Goal: Find specific page/section: Find specific page/section

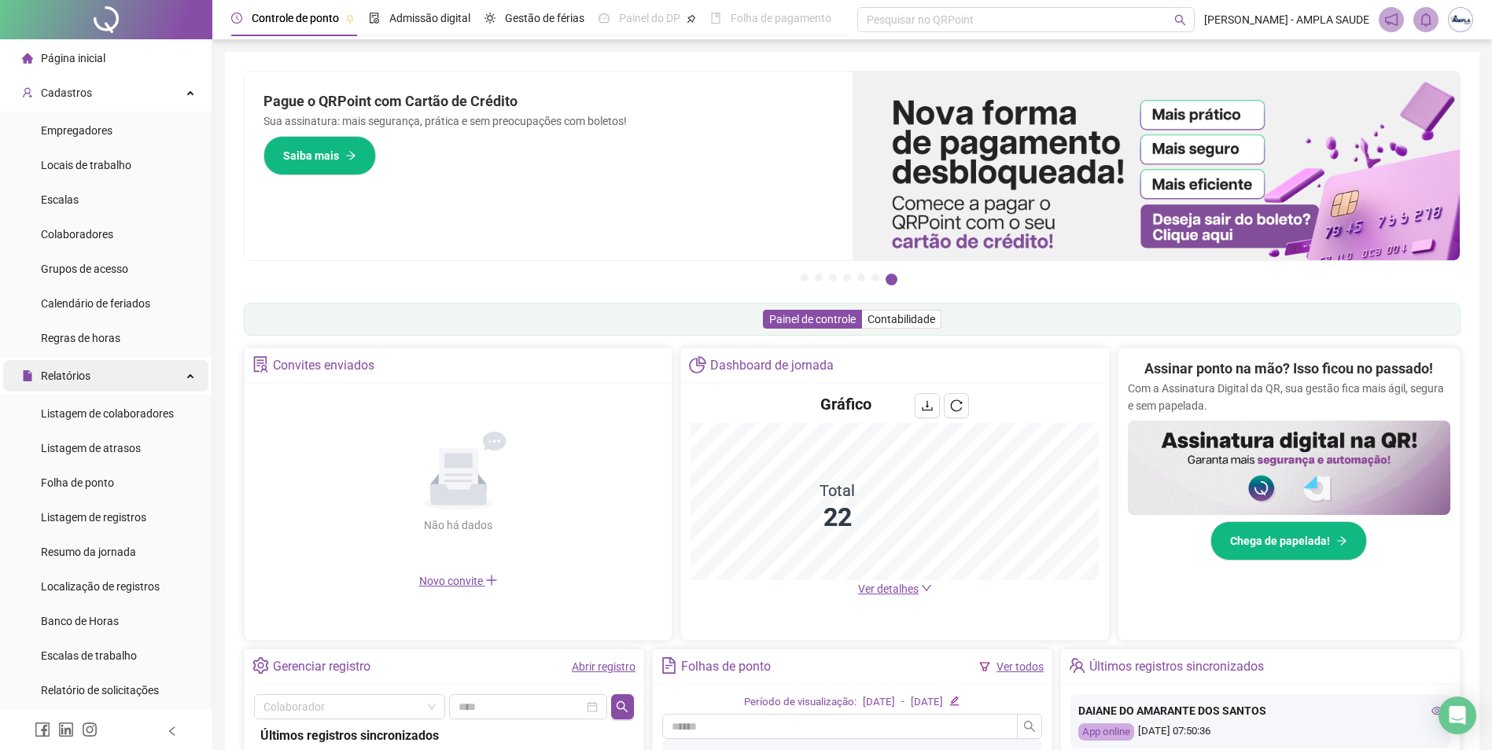
click at [70, 366] on span "Relatórios" at bounding box center [56, 375] width 68 height 31
click at [75, 401] on span "Administração" at bounding box center [67, 410] width 90 height 31
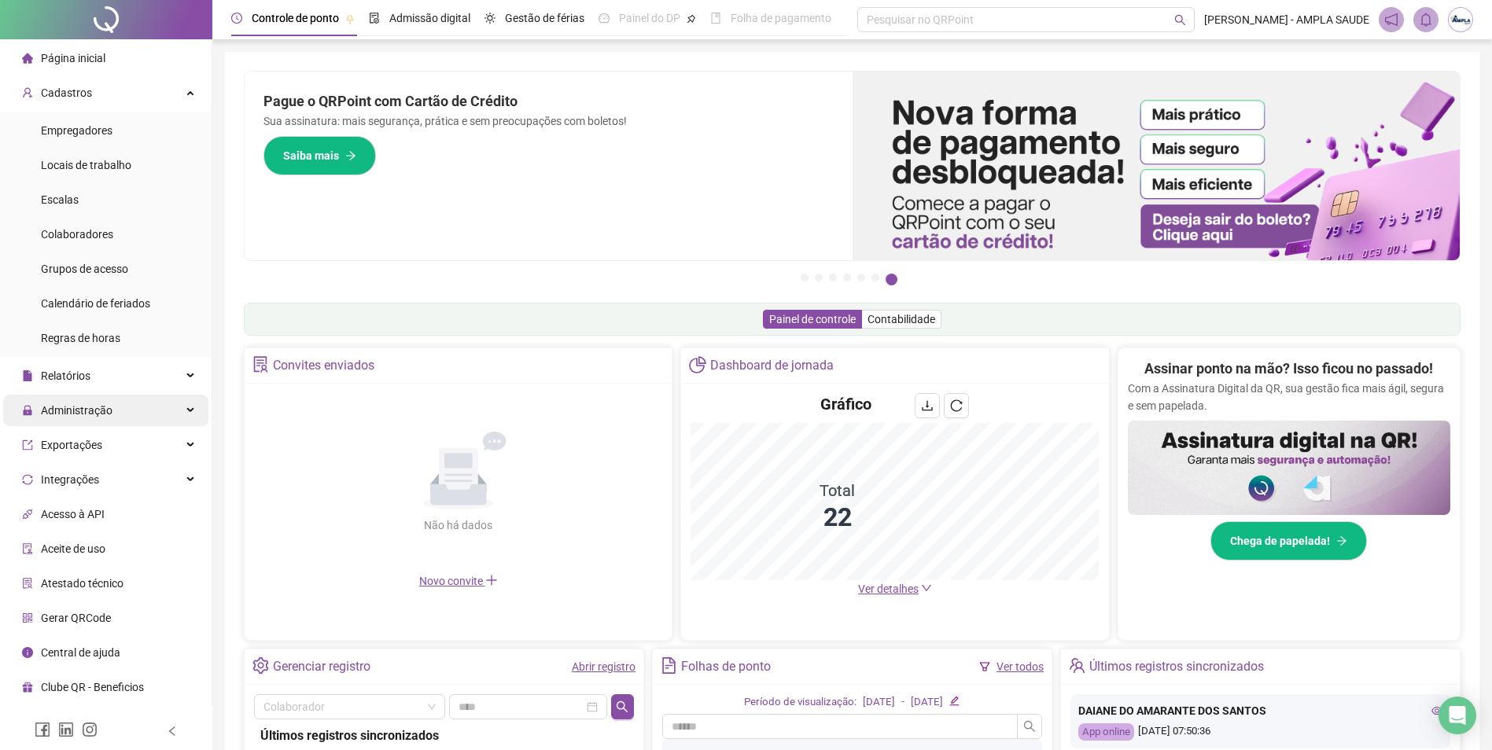
click at [63, 412] on span "Administração" at bounding box center [77, 410] width 72 height 13
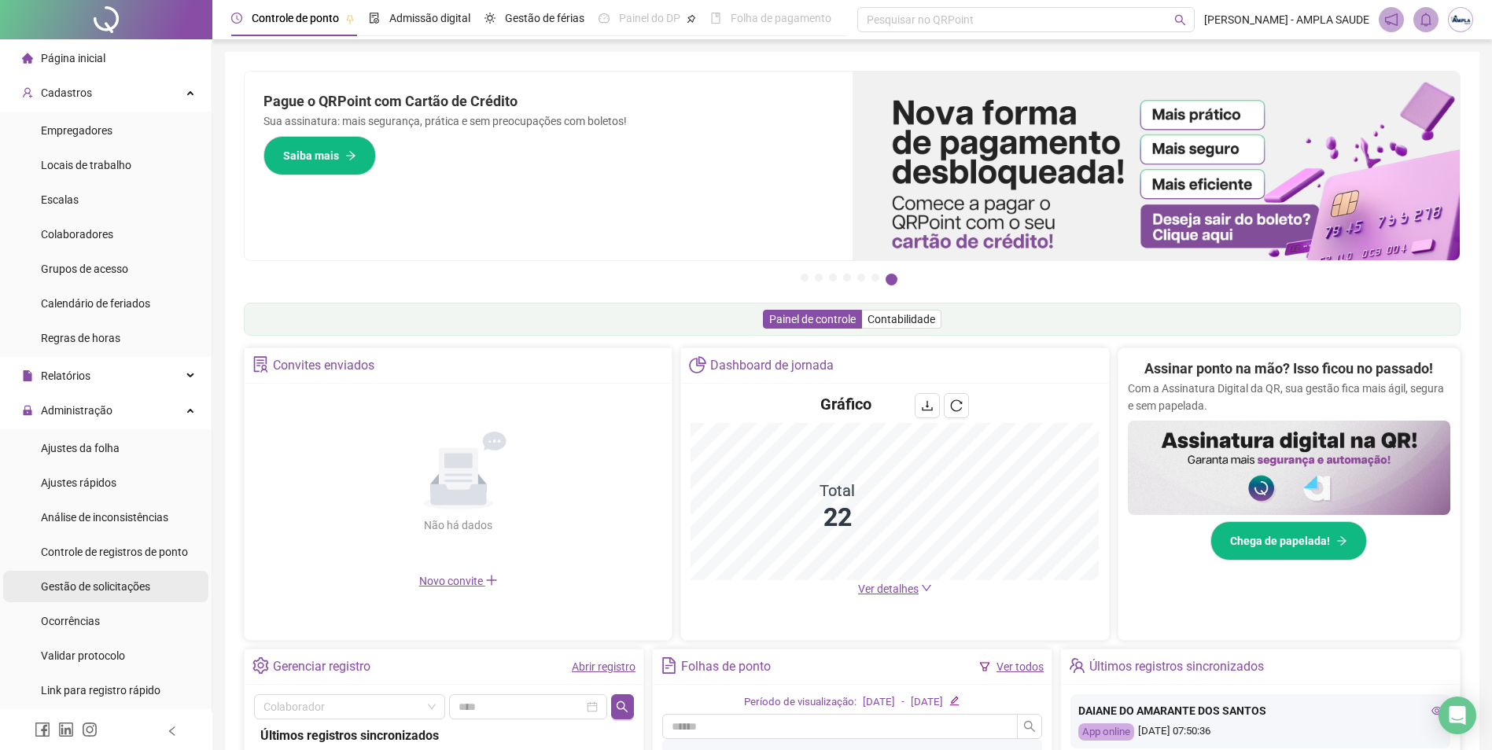
click at [100, 590] on span "Gestão de solicitações" at bounding box center [95, 586] width 109 height 13
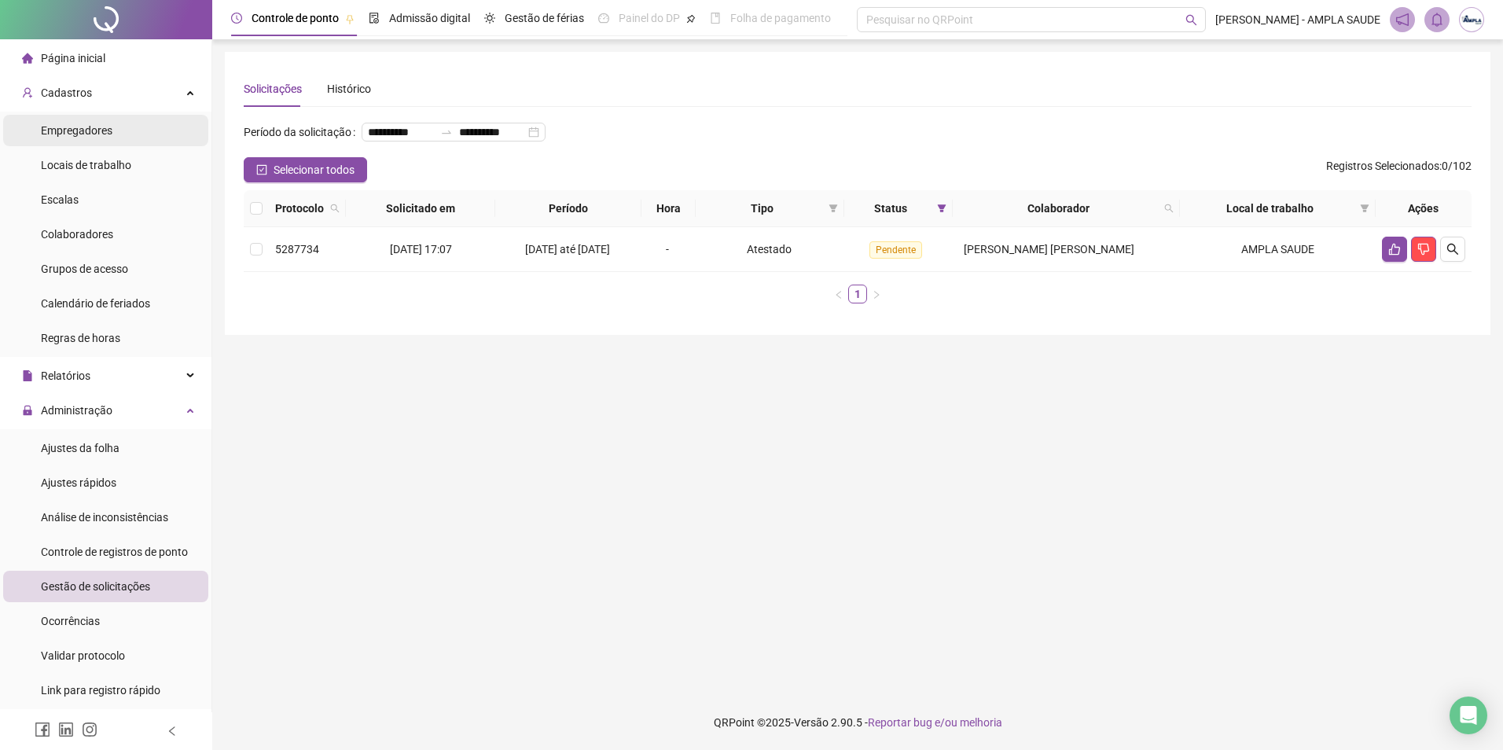
click at [86, 136] on span "Empregadores" at bounding box center [77, 130] width 72 height 13
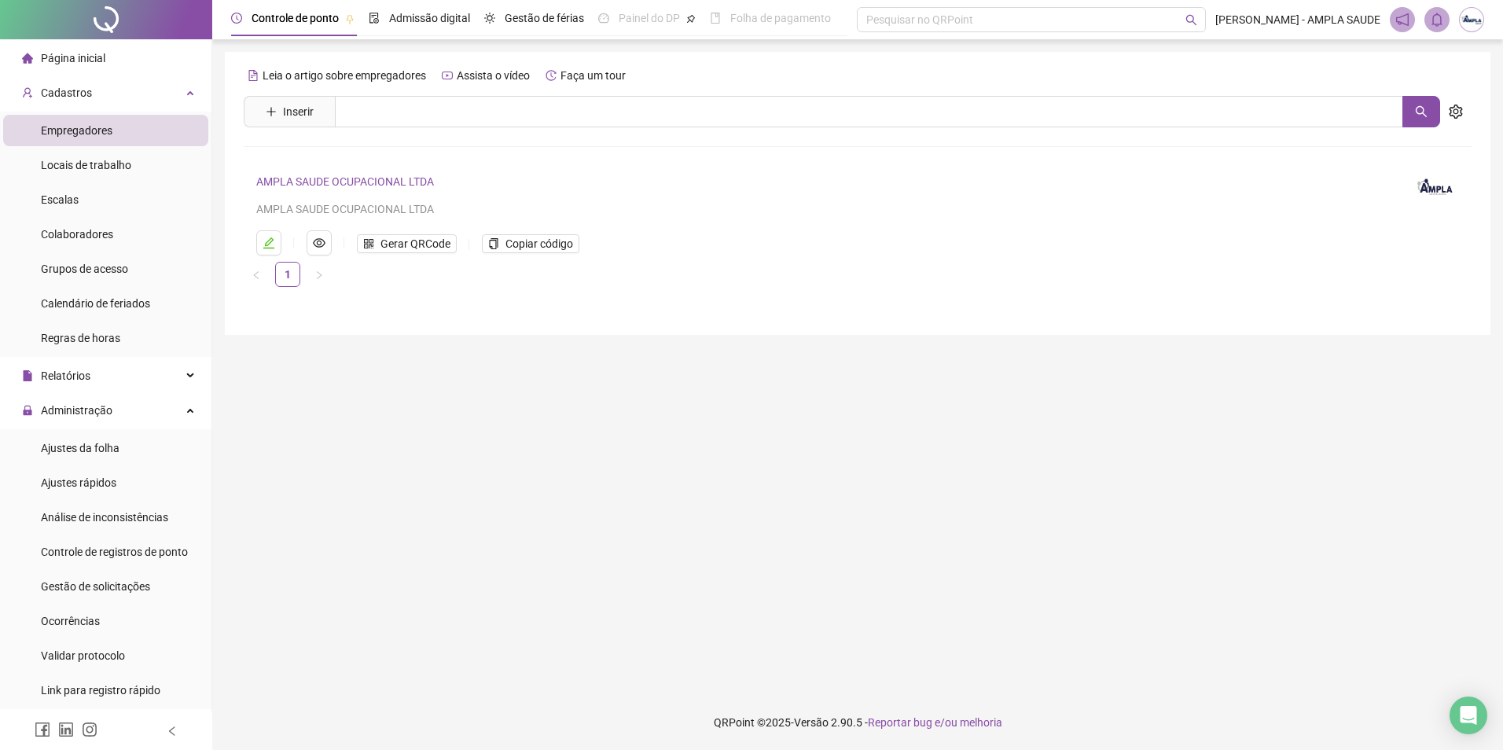
click at [68, 57] on span "Página inicial" at bounding box center [73, 58] width 64 height 13
